Goal: Task Accomplishment & Management: Manage account settings

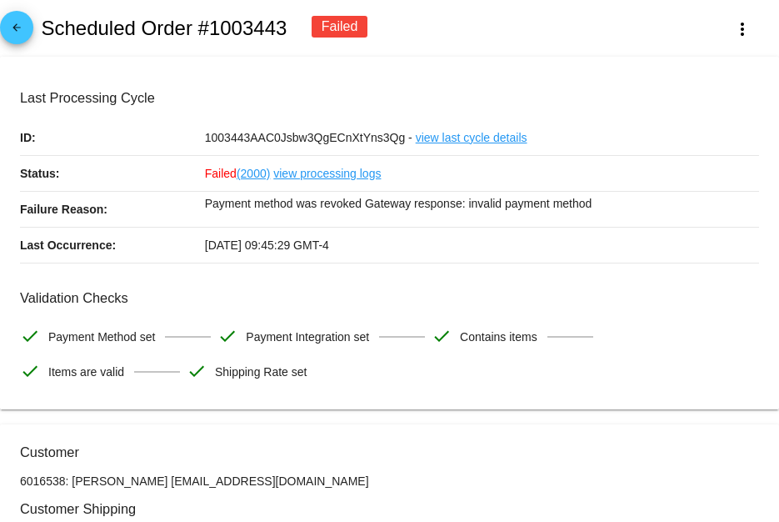
scroll to position [916, 0]
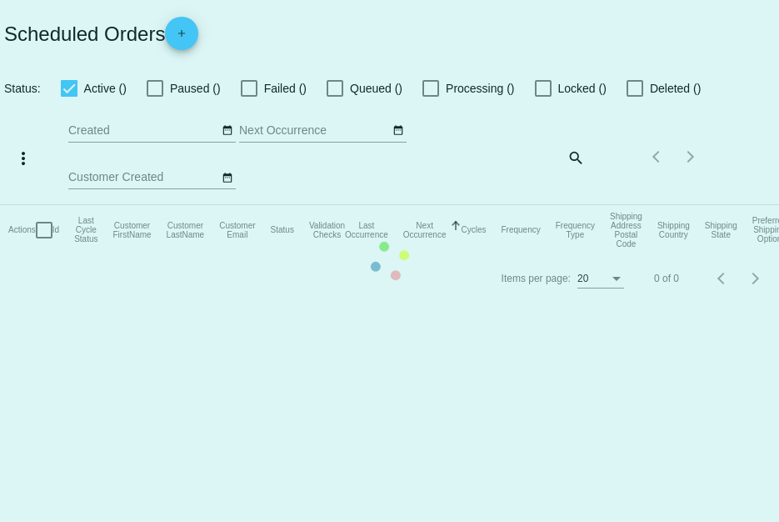
checkbox input "true"
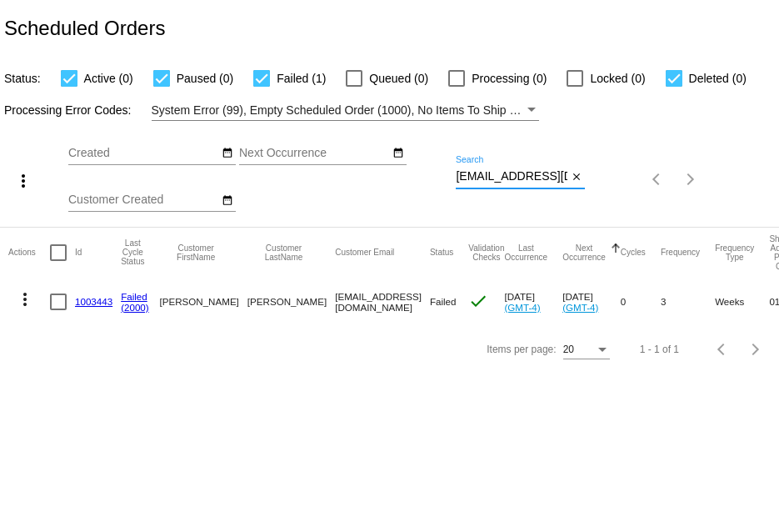
scroll to position [0, 9]
drag, startPoint x: 457, startPoint y: 178, endPoint x: 613, endPoint y: 191, distance: 157.2
click at [613, 191] on div "more_vert Sep Jan Feb Mar [DATE]" at bounding box center [389, 174] width 779 height 106
paste input "windin88"
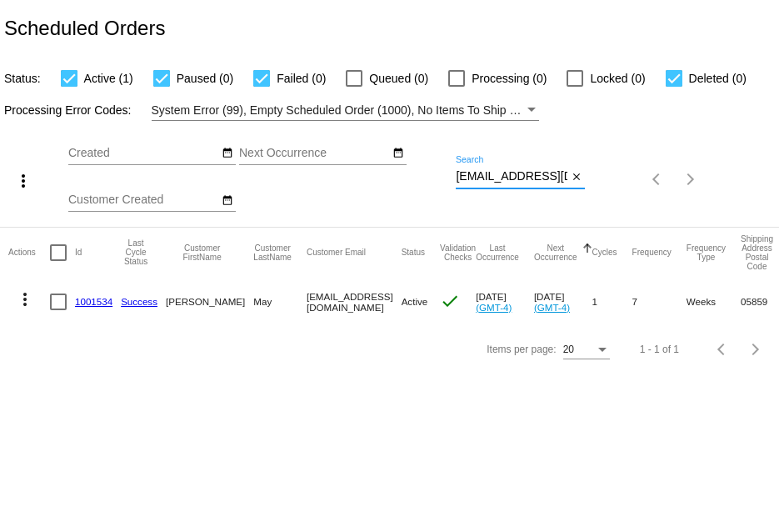
type input "[EMAIL_ADDRESS][DOMAIN_NAME]"
click at [97, 303] on link "1001534" at bounding box center [94, 301] width 38 height 11
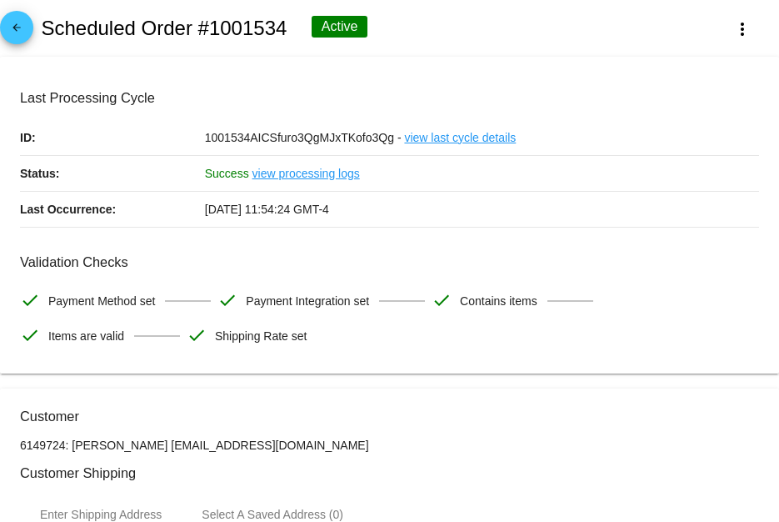
click at [439, 137] on link "view last cycle details" at bounding box center [460, 137] width 112 height 35
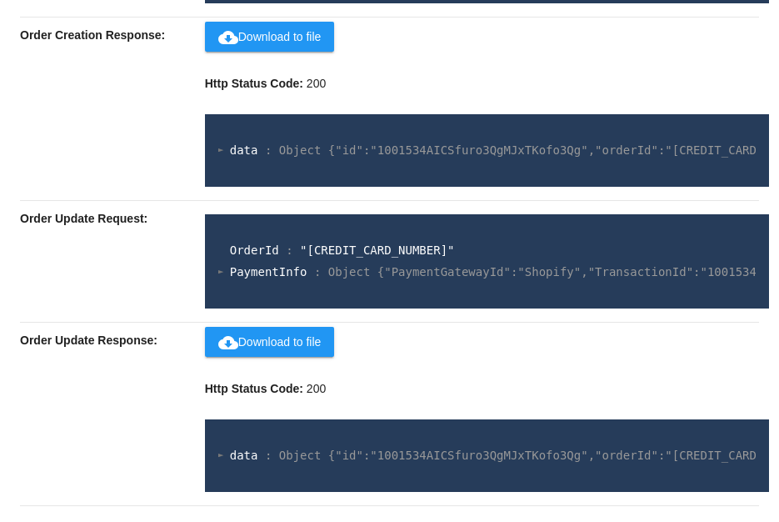
scroll to position [1090, 0]
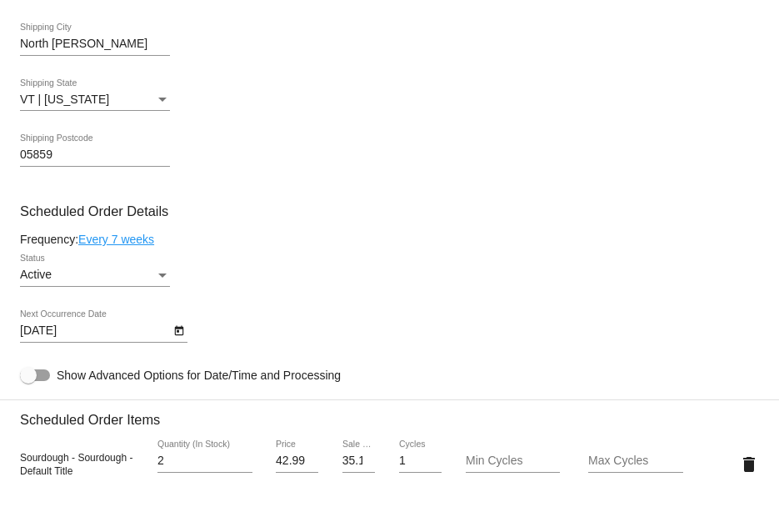
scroll to position [1000, 0]
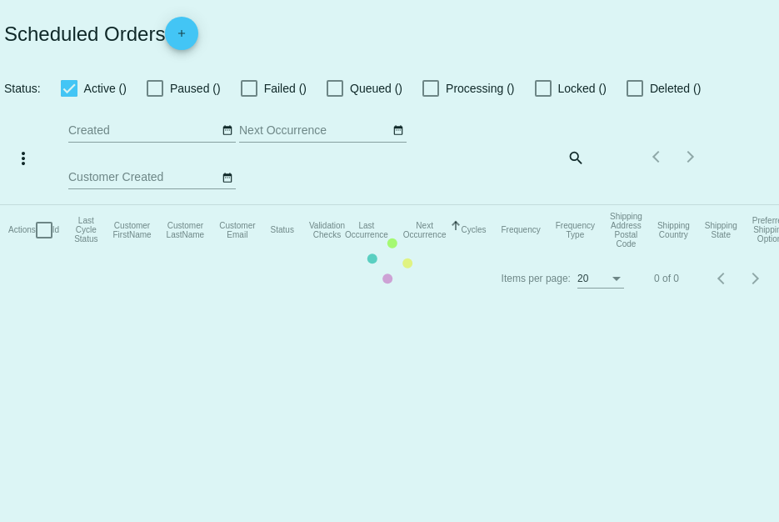
checkbox input "true"
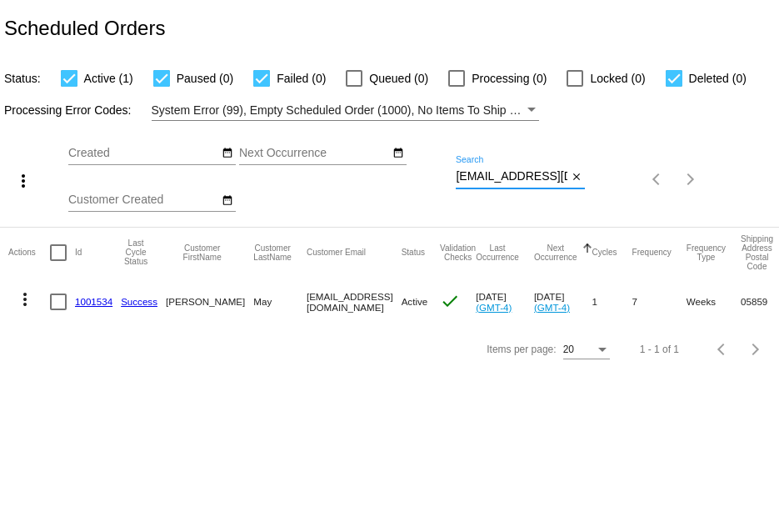
drag, startPoint x: 458, startPoint y: 178, endPoint x: 609, endPoint y: 188, distance: 151.2
click at [609, 188] on div "more_vert Sep Jan Feb Mar [DATE]" at bounding box center [389, 174] width 779 height 106
paste input "jan.[PERSON_NAME]"
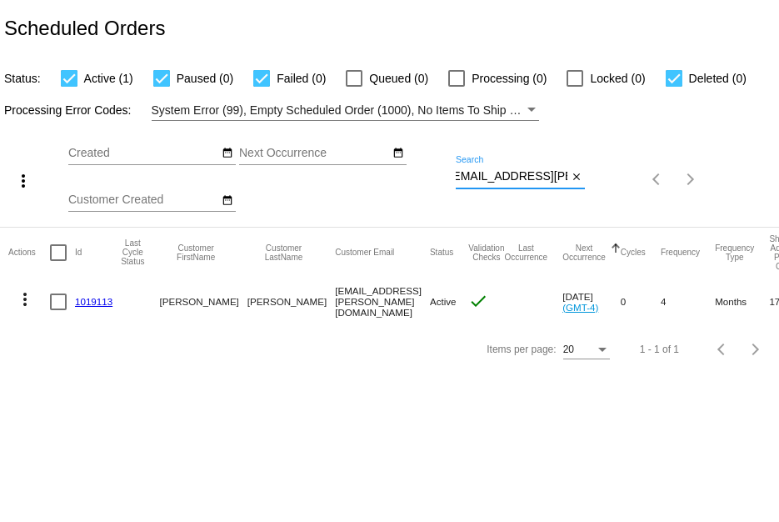
type input "[EMAIL_ADDRESS][PERSON_NAME][DOMAIN_NAME]"
click at [29, 298] on mat-icon "more_vert" at bounding box center [25, 299] width 20 height 20
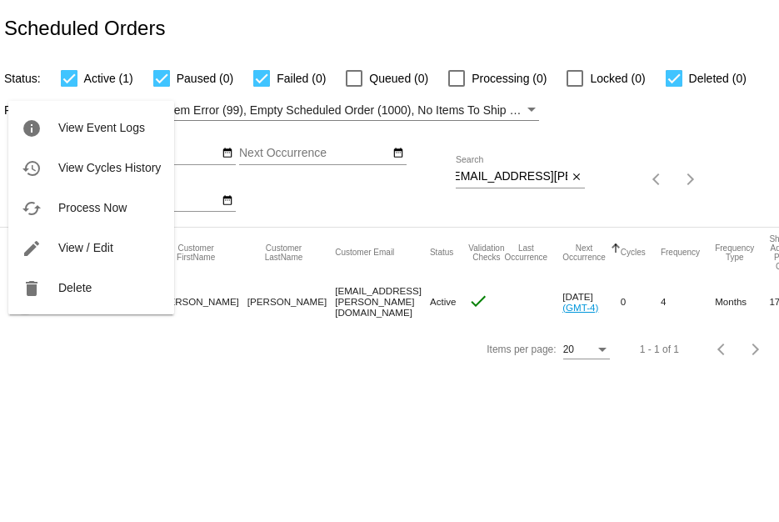
scroll to position [0, 0]
click at [67, 284] on span "Delete" at bounding box center [74, 287] width 33 height 13
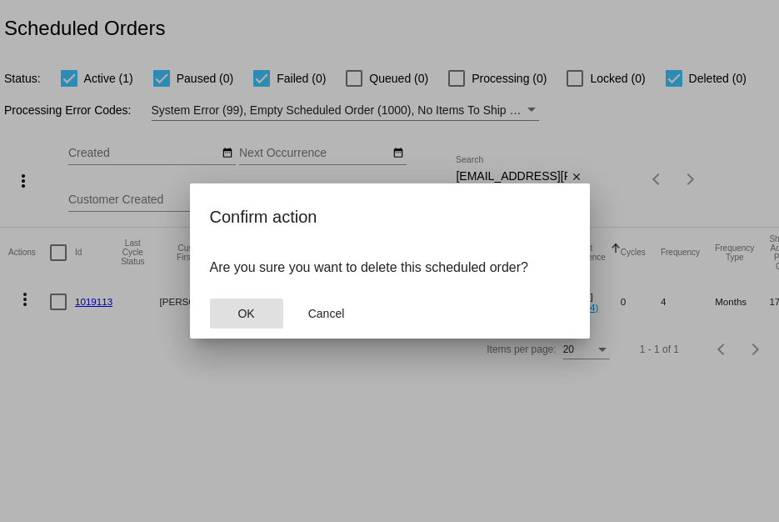
click at [236, 321] on button "OK" at bounding box center [246, 313] width 73 height 30
